Goal: Navigation & Orientation: Find specific page/section

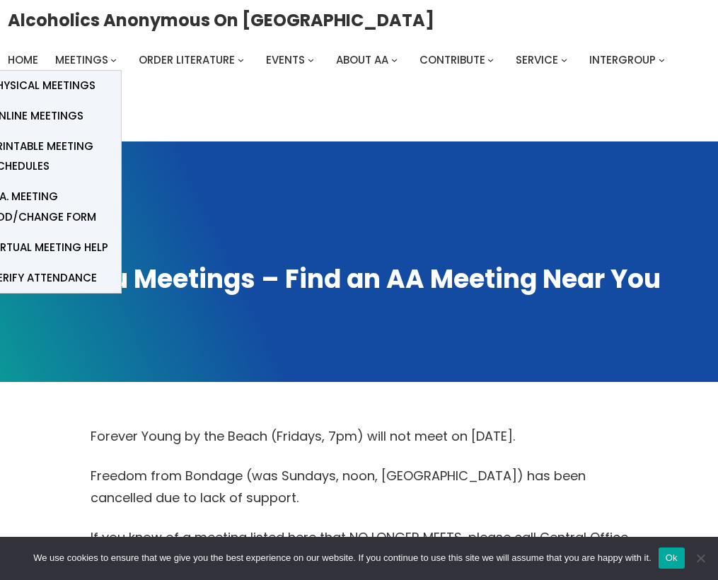
click at [54, 114] on span "Online Meetings" at bounding box center [36, 116] width 93 height 20
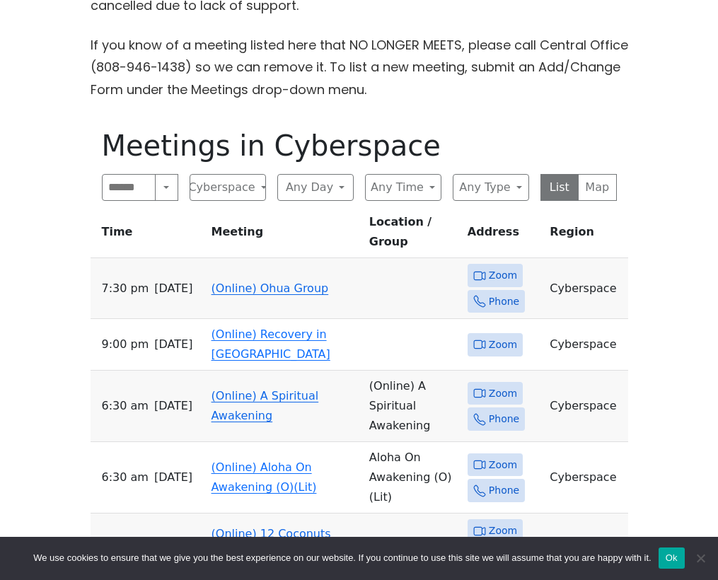
scroll to position [495, 0]
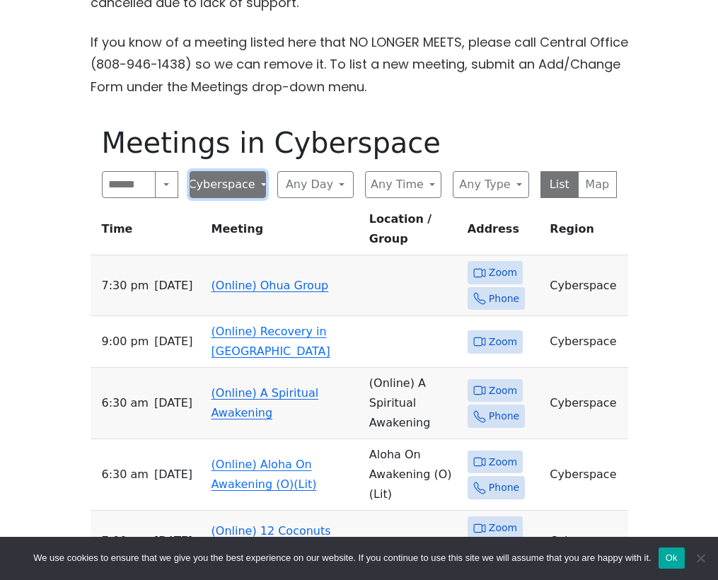
click at [256, 181] on button "Cyberspace" at bounding box center [227, 184] width 76 height 27
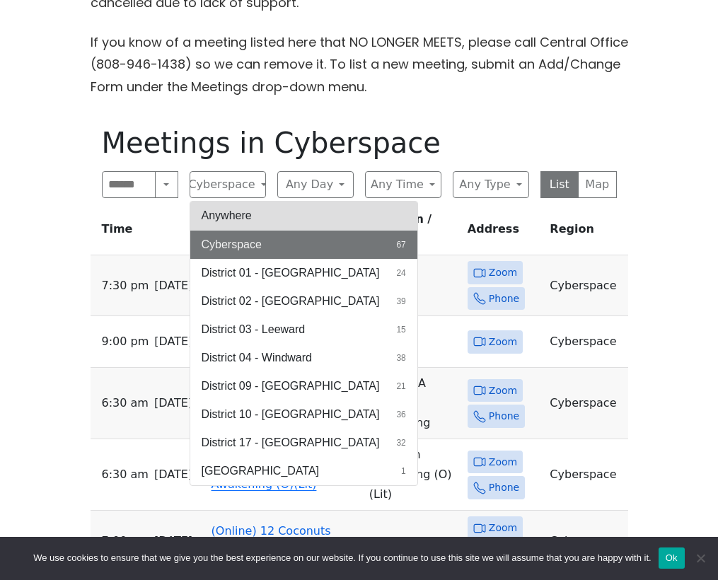
click at [221, 218] on button "Anywhere" at bounding box center [303, 215] width 227 height 28
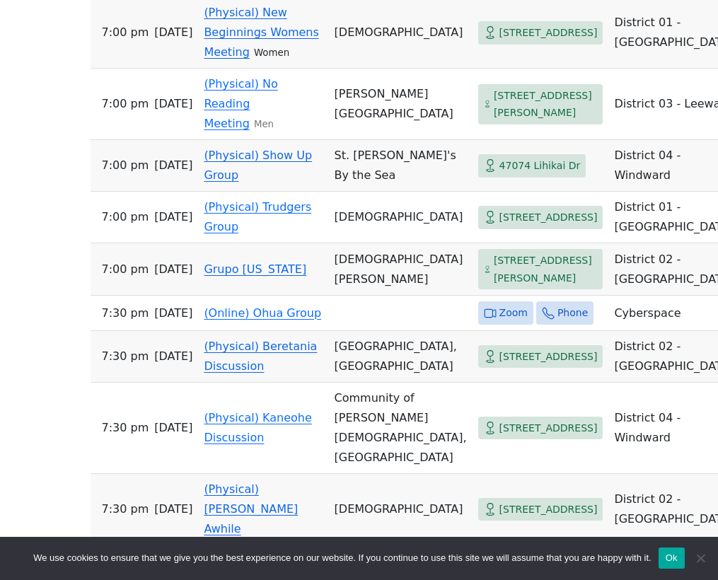
scroll to position [990, 0]
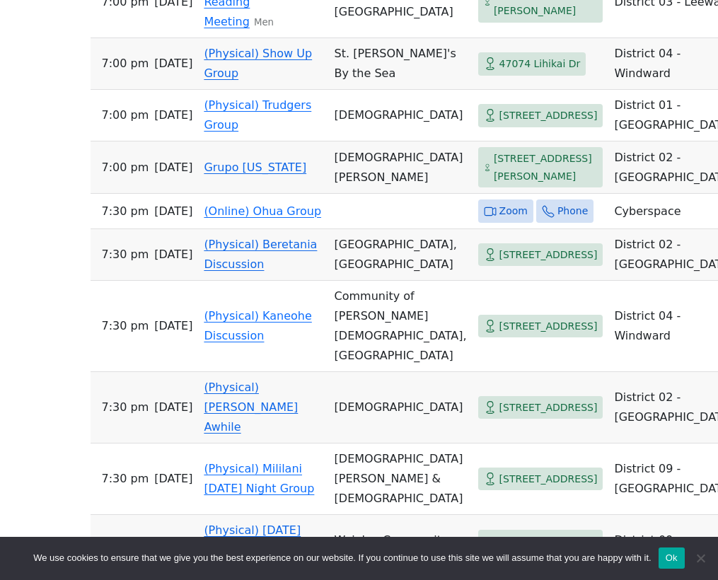
click at [676, 559] on button "Ok" at bounding box center [671, 557] width 26 height 21
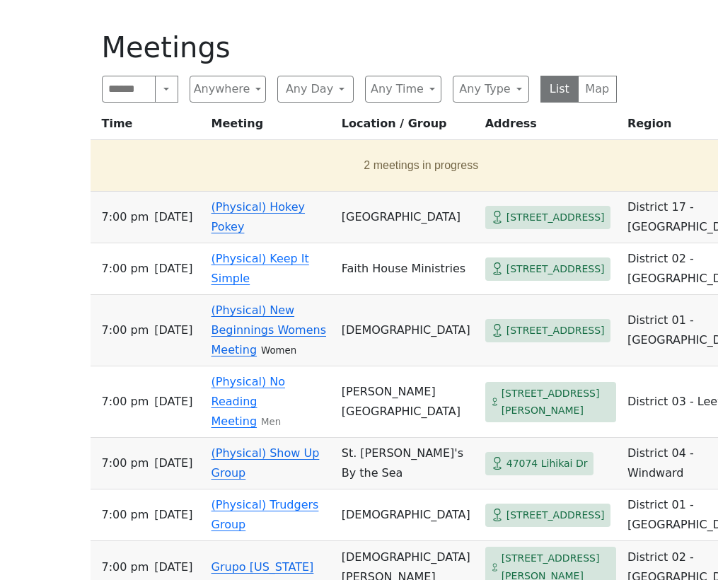
scroll to position [566, 0]
